Goal: Find specific page/section: Find specific page/section

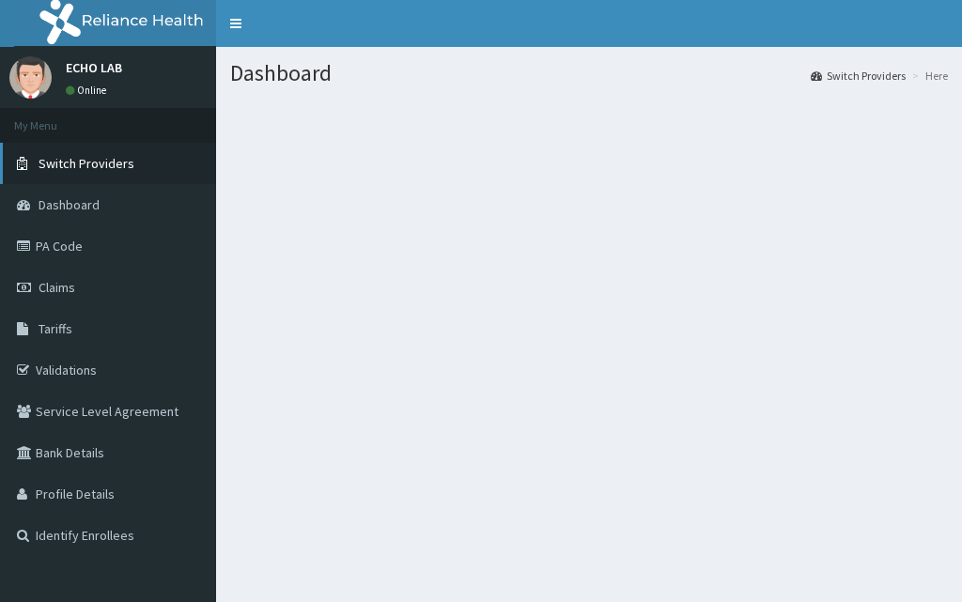
click at [85, 168] on span "Switch Providers" at bounding box center [87, 163] width 96 height 17
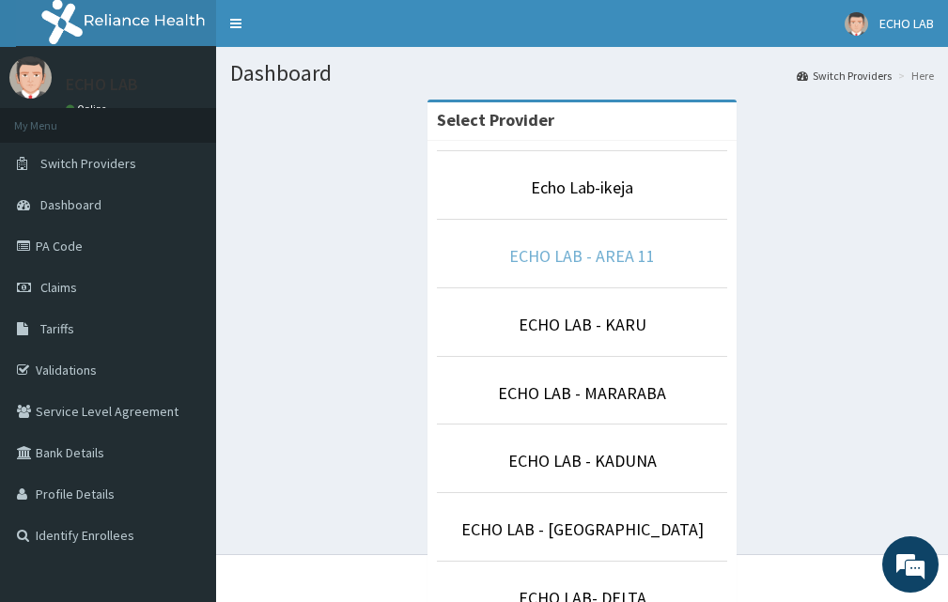
click at [608, 253] on link "ECHO LAB - AREA 11" at bounding box center [582, 256] width 146 height 22
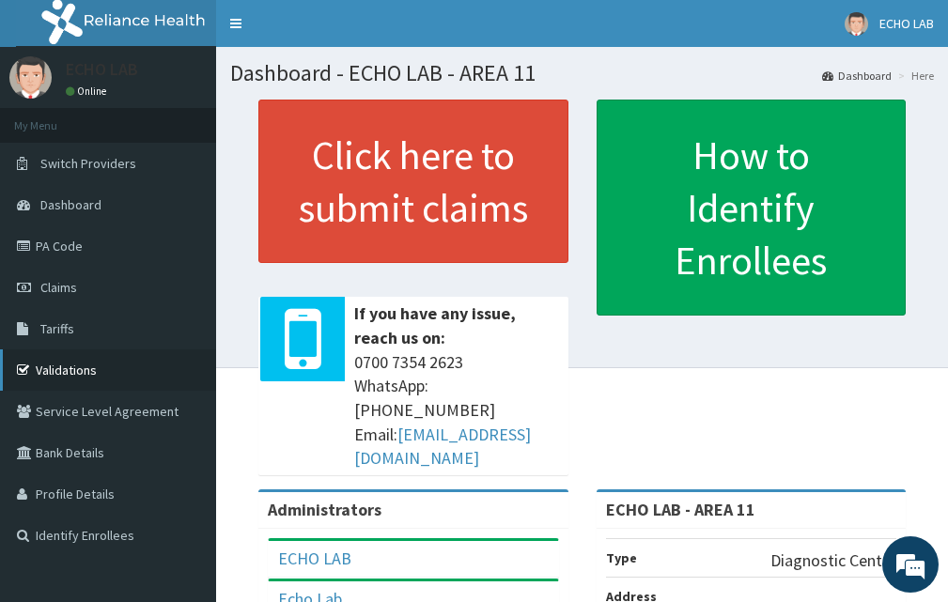
click at [83, 370] on link "Validations" at bounding box center [108, 369] width 216 height 41
